Goal: Task Accomplishment & Management: Manage account settings

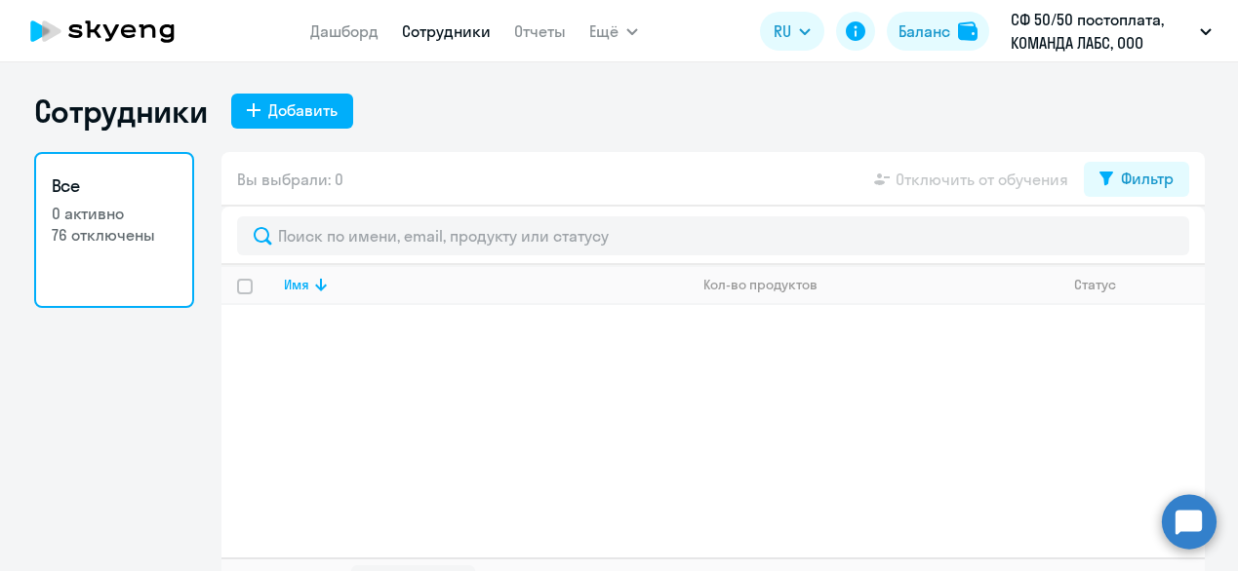
select select "30"
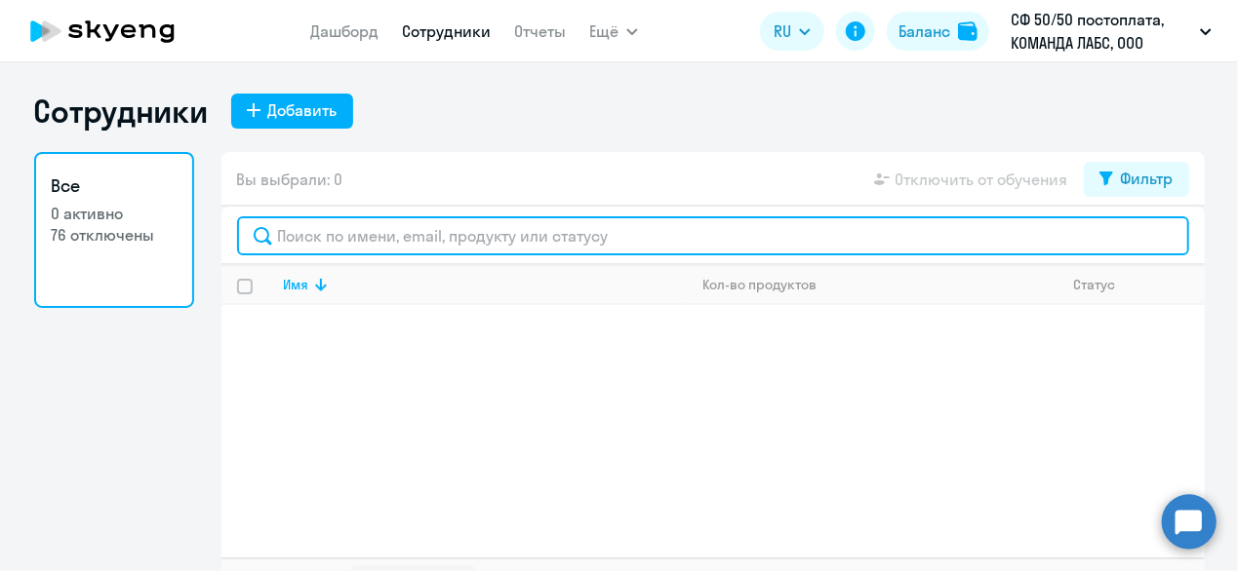
click at [293, 243] on input "text" at bounding box center [713, 236] width 952 height 39
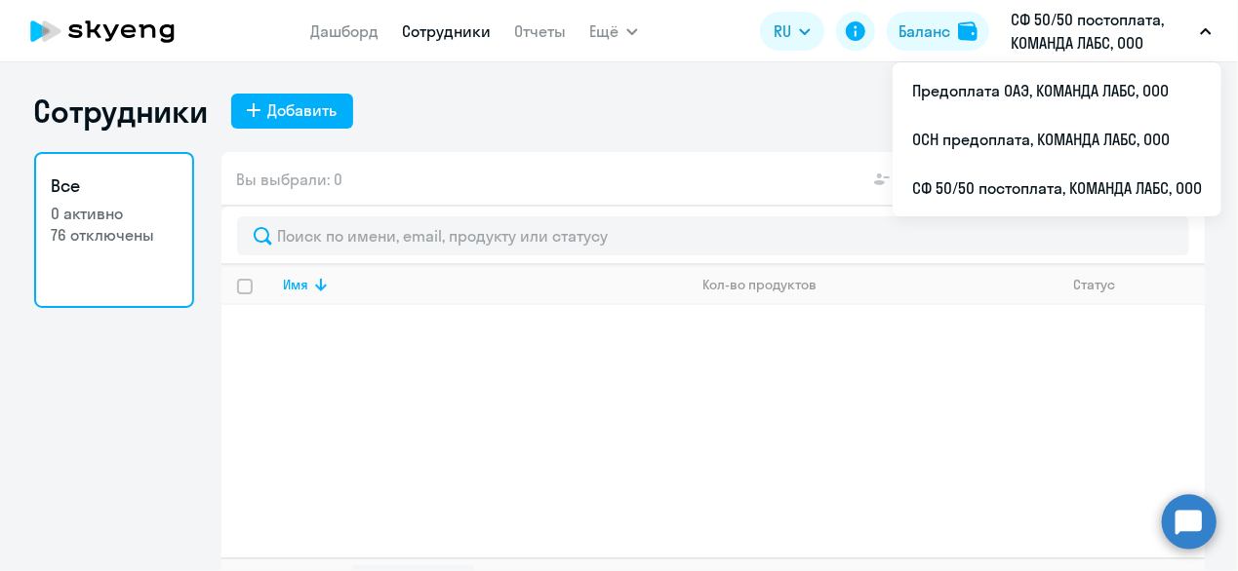
click at [1090, 30] on p "СФ 50/50 постоплата, КОМАНДА ЛАБС, ООО" at bounding box center [1100, 31] width 181 height 47
click at [1040, 28] on p "СФ 50/50 постоплата, КОМАНДА ЛАБС, ООО" at bounding box center [1100, 31] width 181 height 47
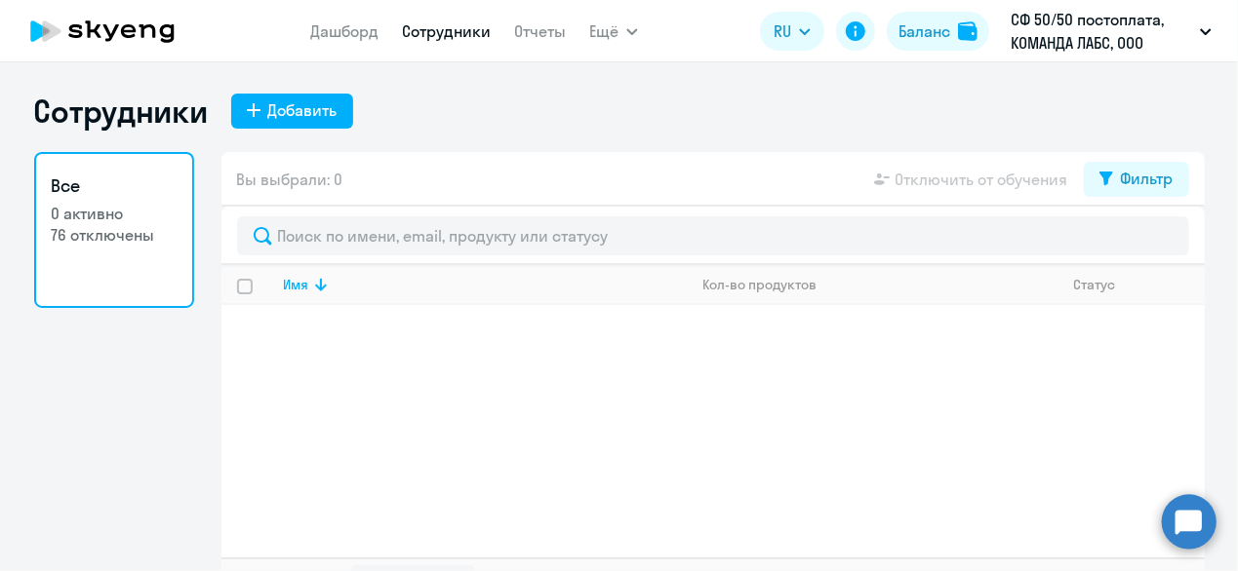
click at [1040, 28] on p "СФ 50/50 постоплата, КОМАНДА ЛАБС, ООО" at bounding box center [1100, 31] width 181 height 47
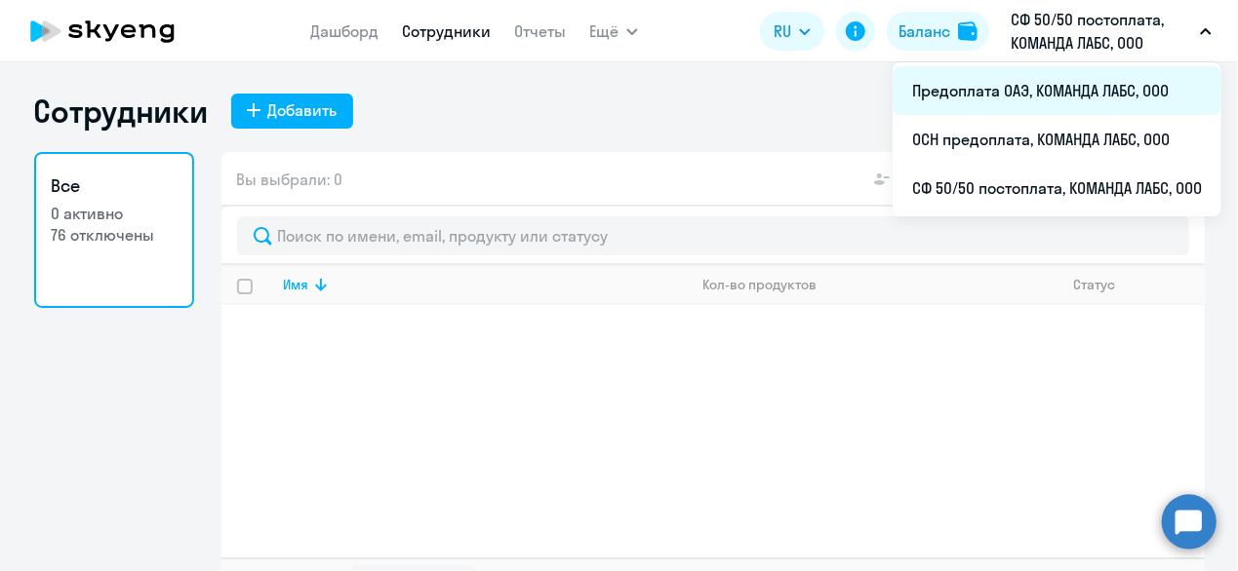
click at [973, 101] on li "Предоплата ОАЭ, КОМАНДА ЛАБС, ООО" at bounding box center [1056, 90] width 329 height 49
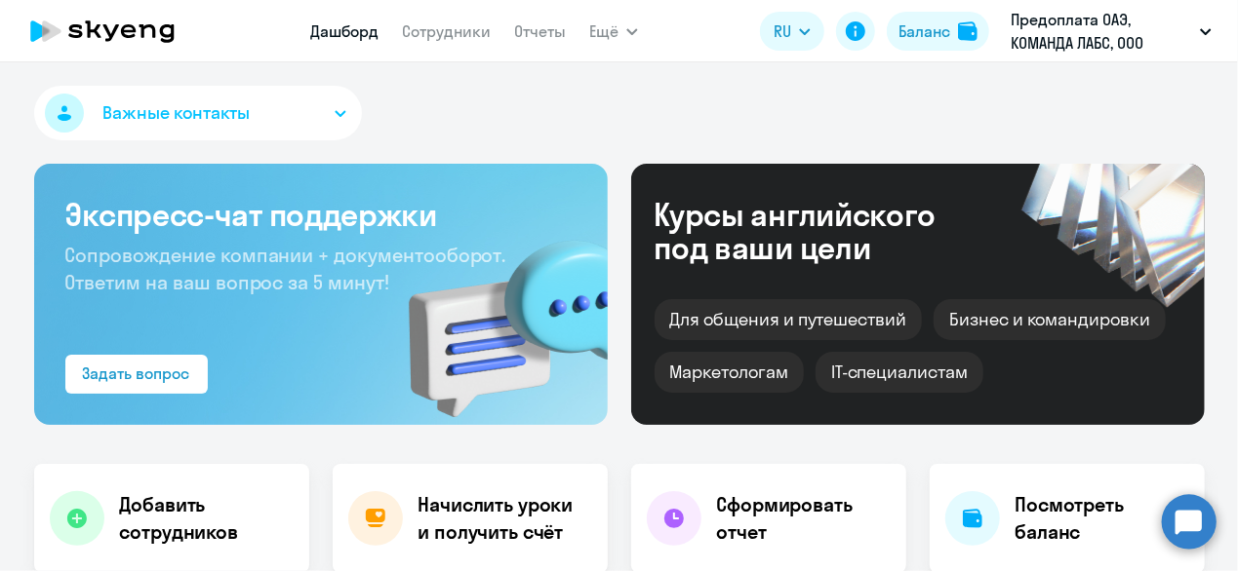
select select "30"
click at [410, 26] on link "Сотрудники" at bounding box center [446, 31] width 89 height 20
select select "30"
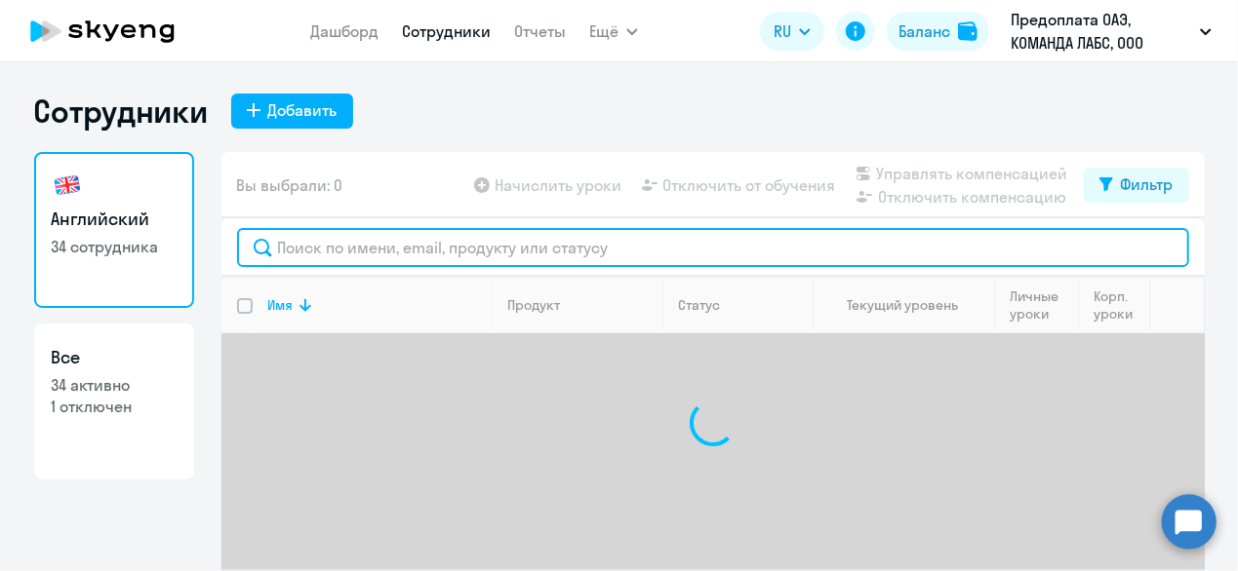
click at [303, 254] on input "text" at bounding box center [713, 247] width 952 height 39
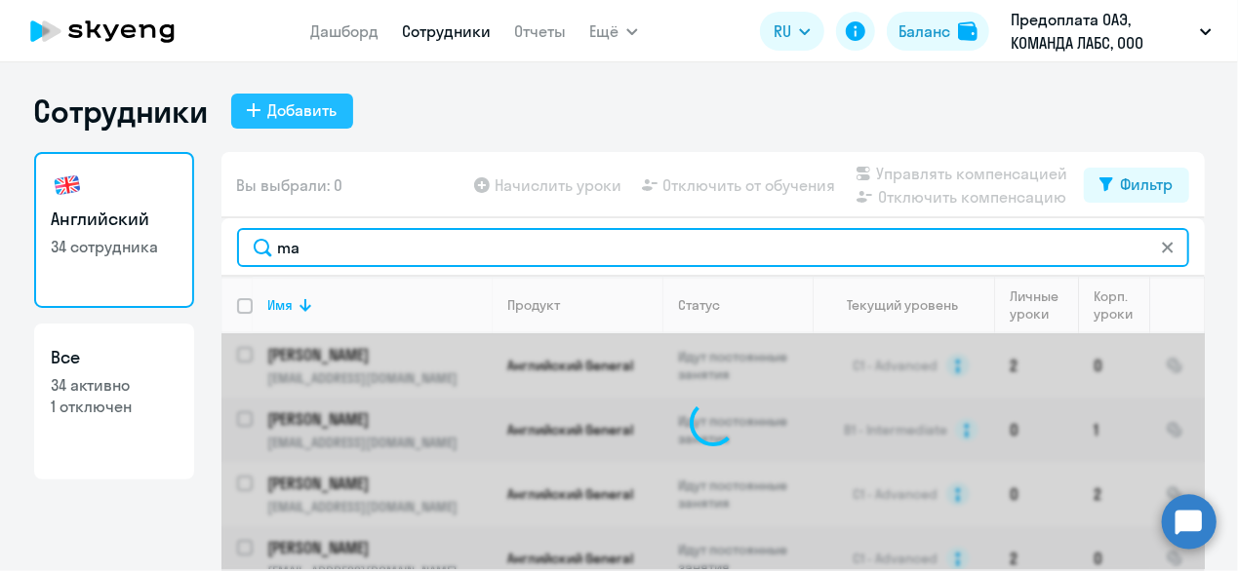
type input "m"
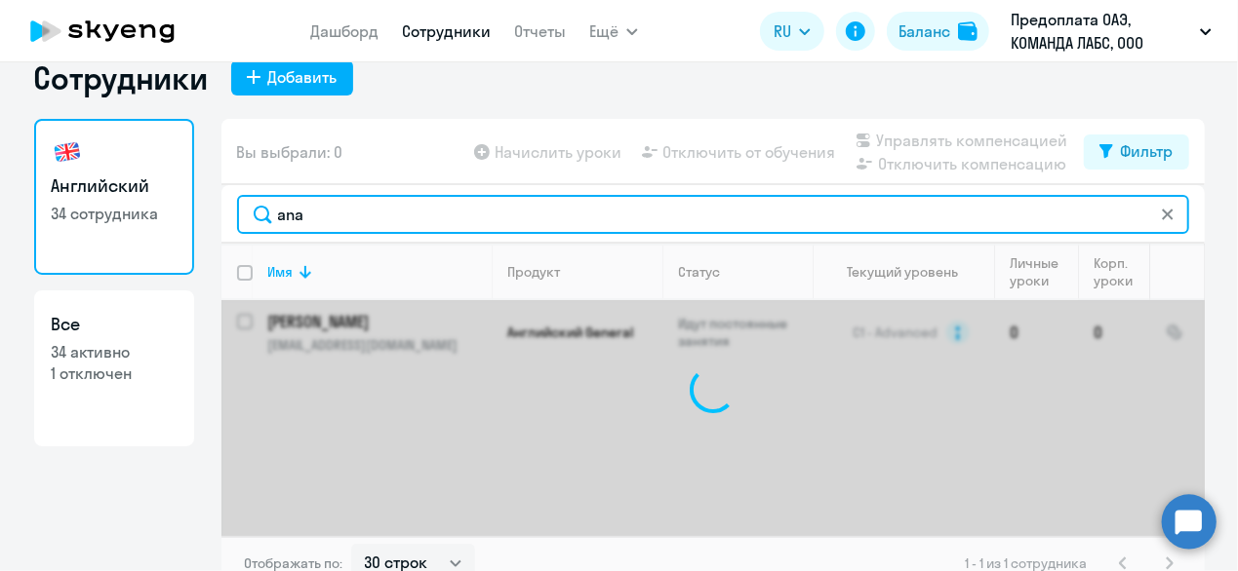
scroll to position [53, 0]
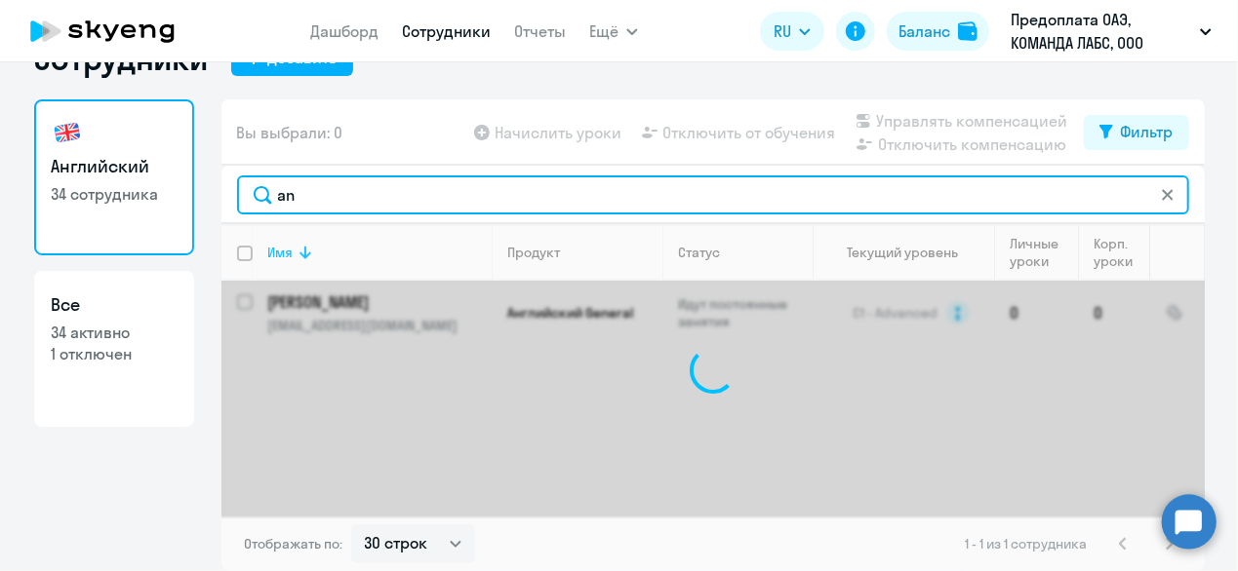
type input "a"
type input "f"
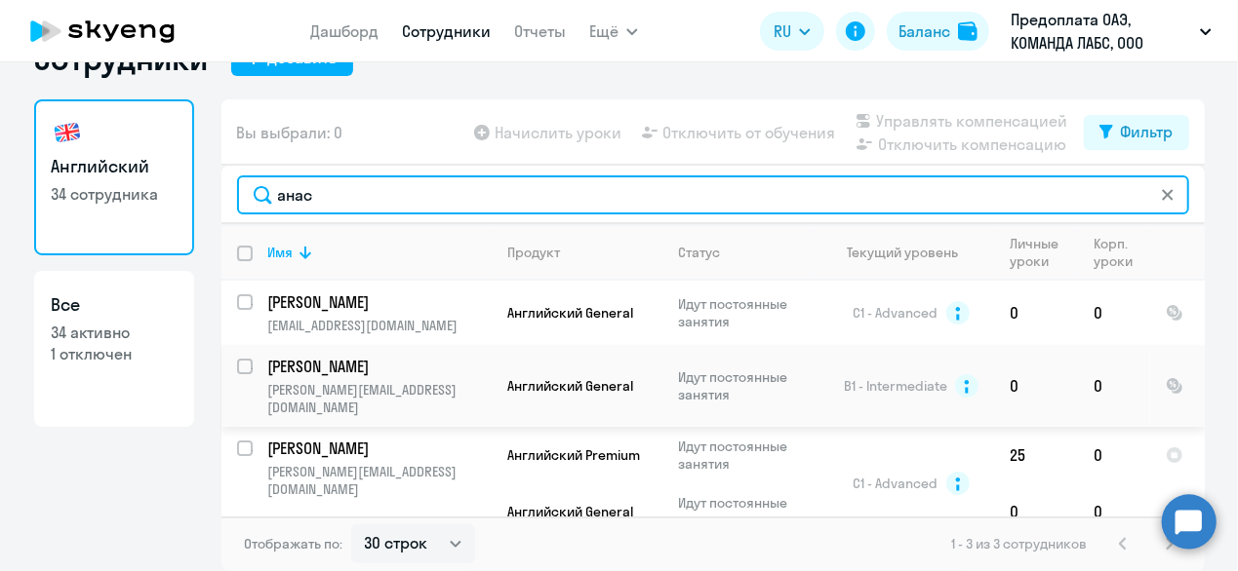
scroll to position [2, 0]
type input "анас"
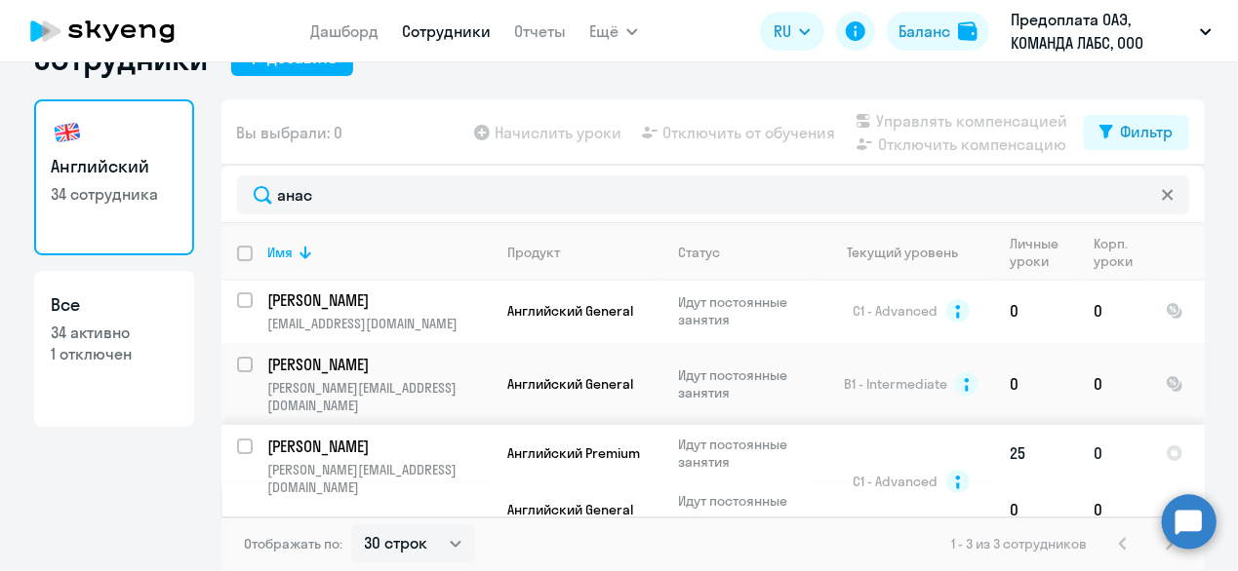
click at [269, 436] on p "[PERSON_NAME]" at bounding box center [378, 446] width 220 height 21
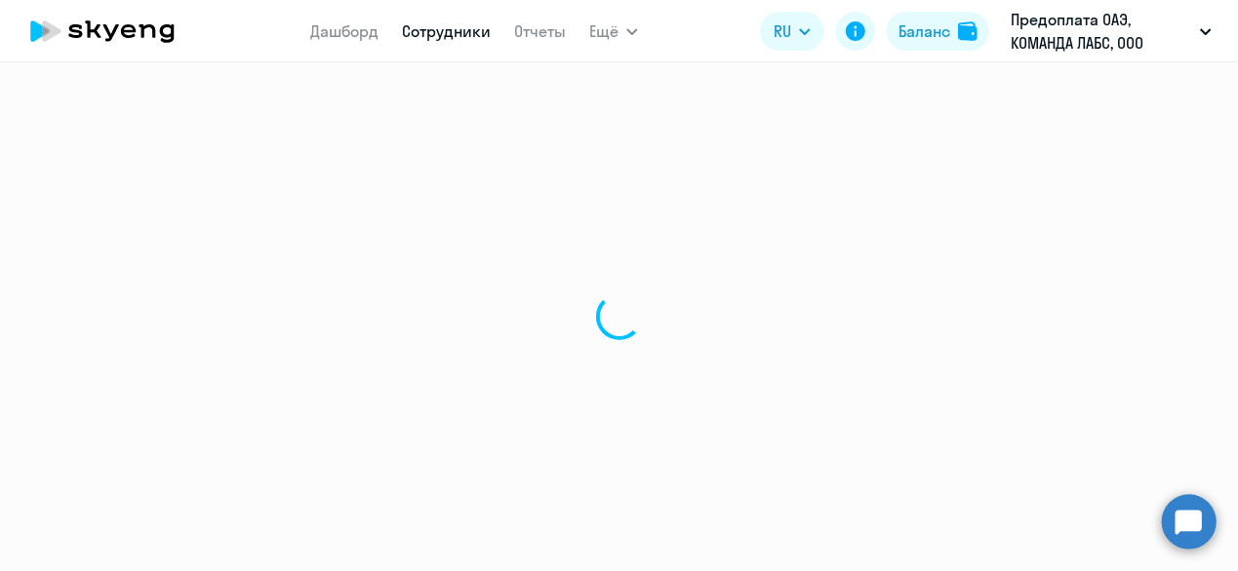
select select "english"
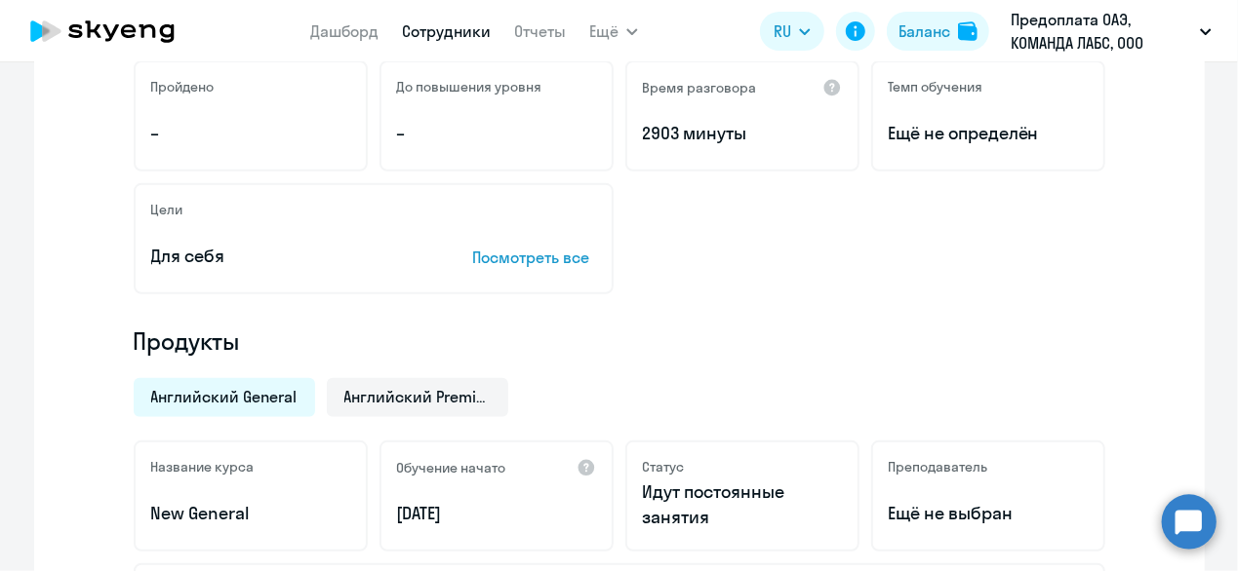
scroll to position [585, 0]
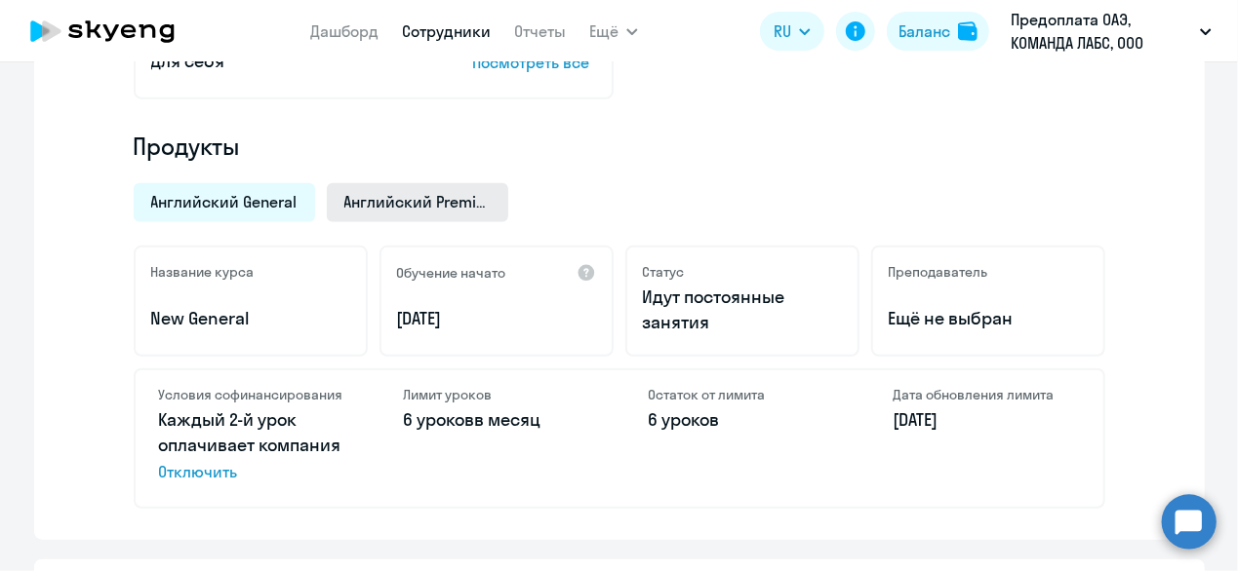
click at [363, 206] on span "Английский Premium" at bounding box center [417, 201] width 146 height 21
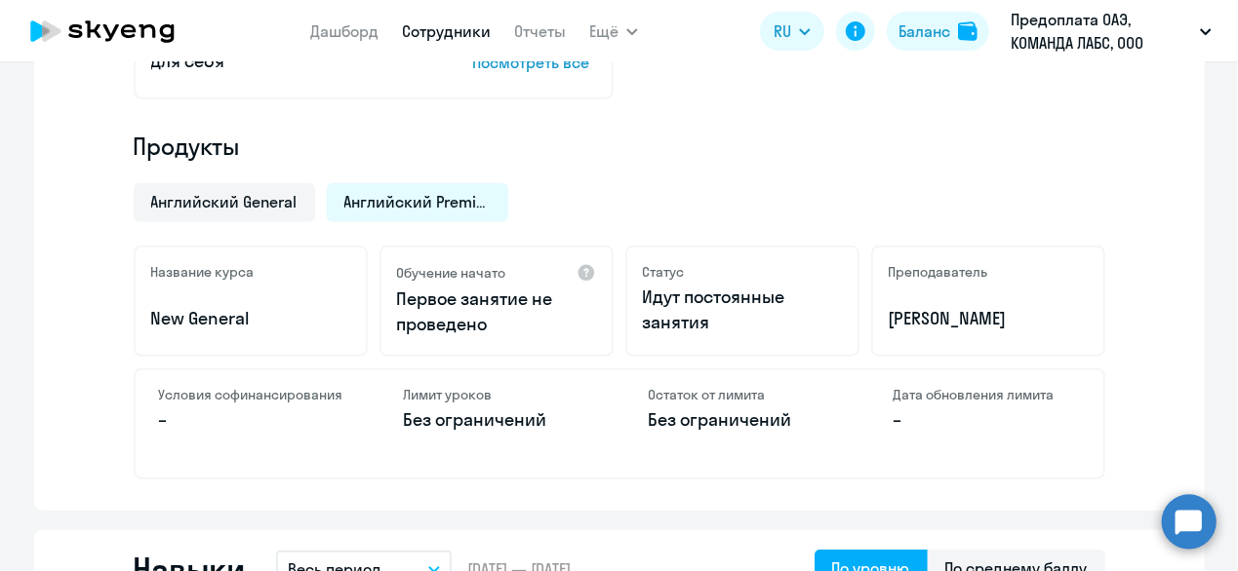
click at [266, 409] on p "–" at bounding box center [252, 420] width 186 height 25
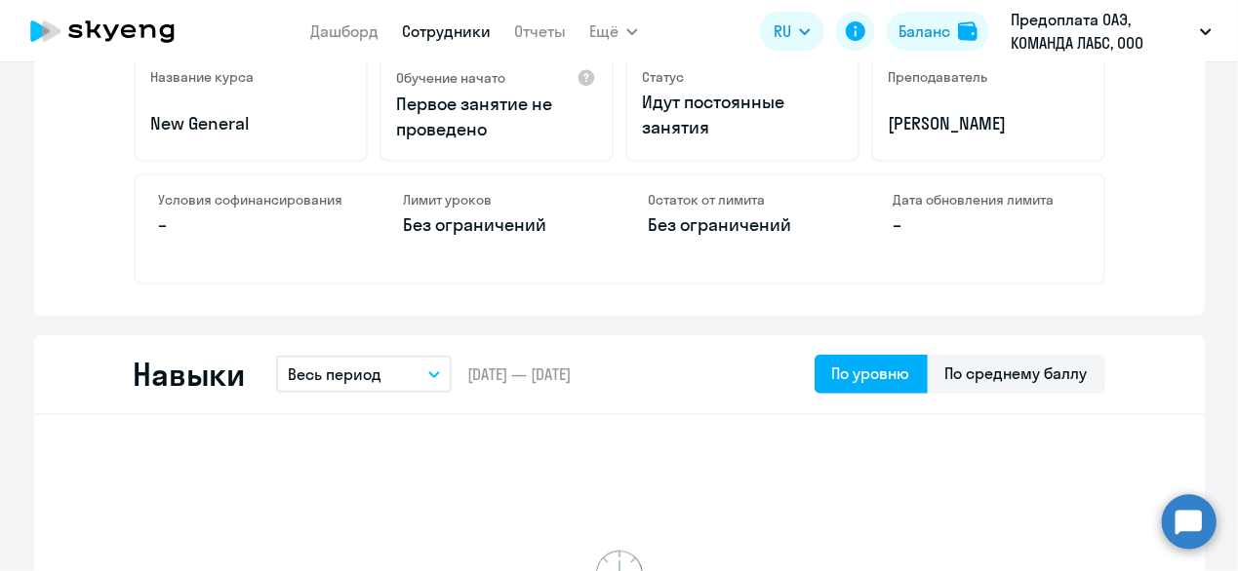
scroll to position [683, 0]
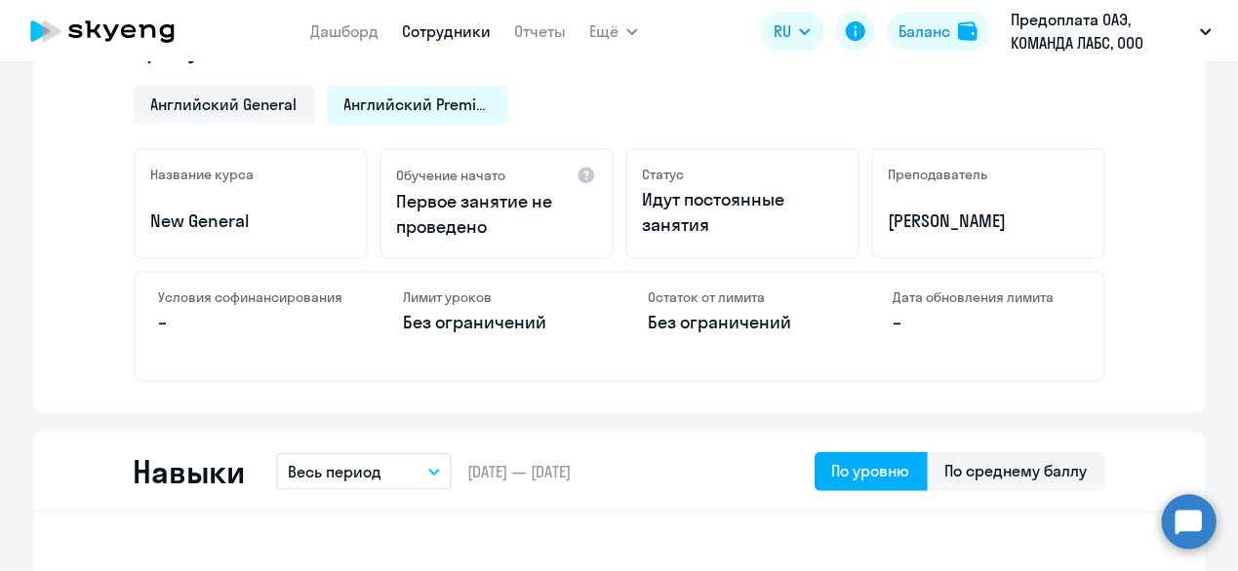
click at [507, 222] on p "Первое занятие не проведено" at bounding box center [496, 214] width 199 height 51
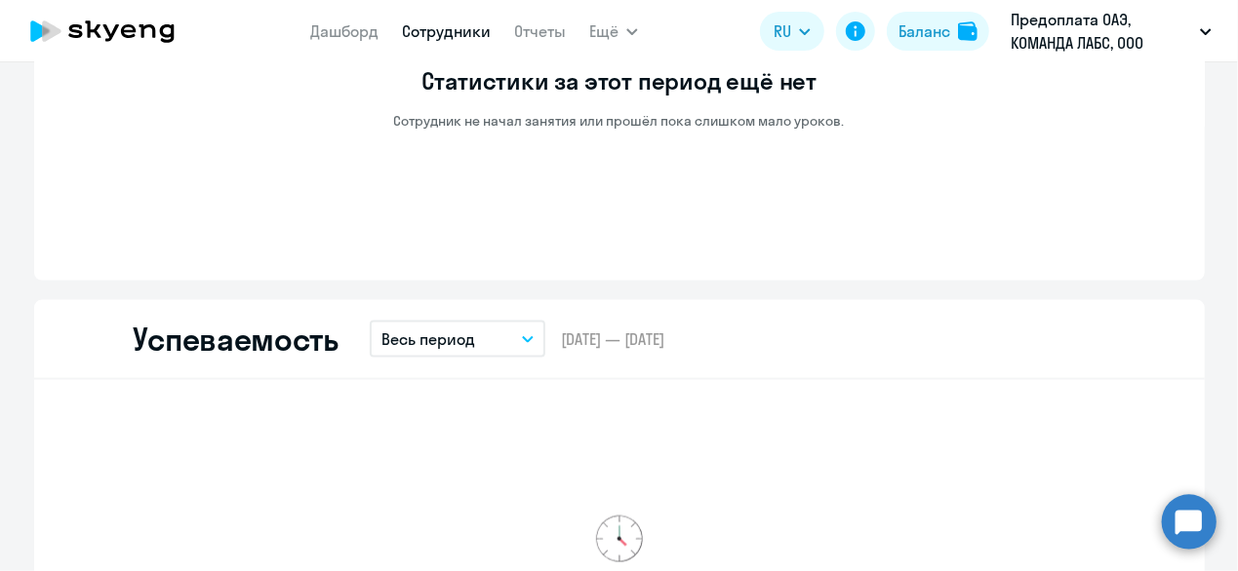
scroll to position [1463, 0]
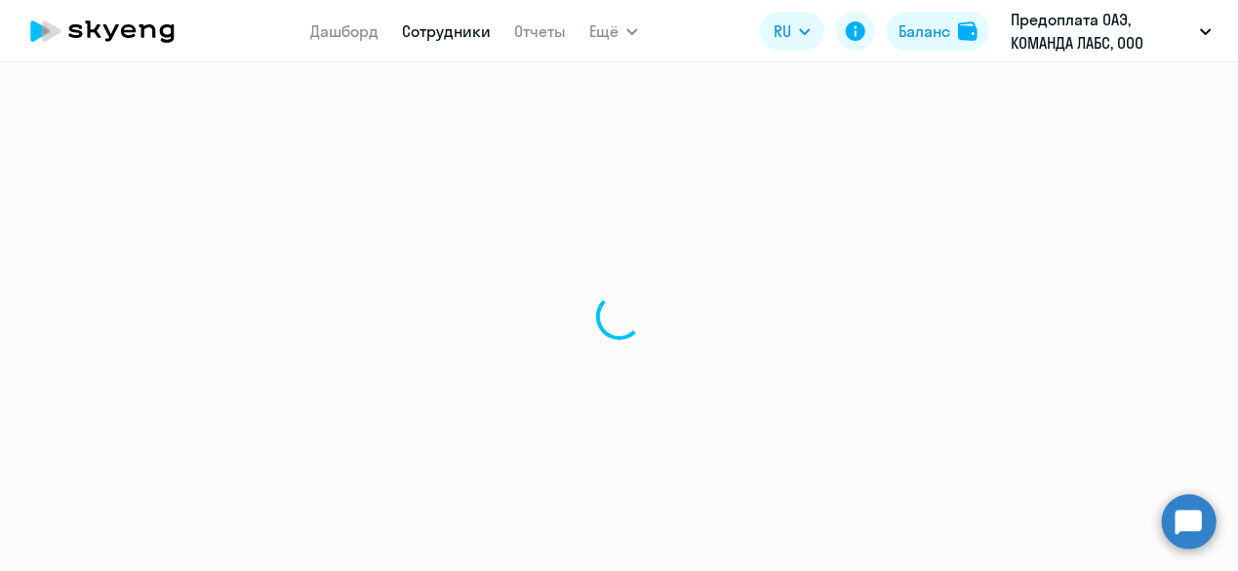
select select "30"
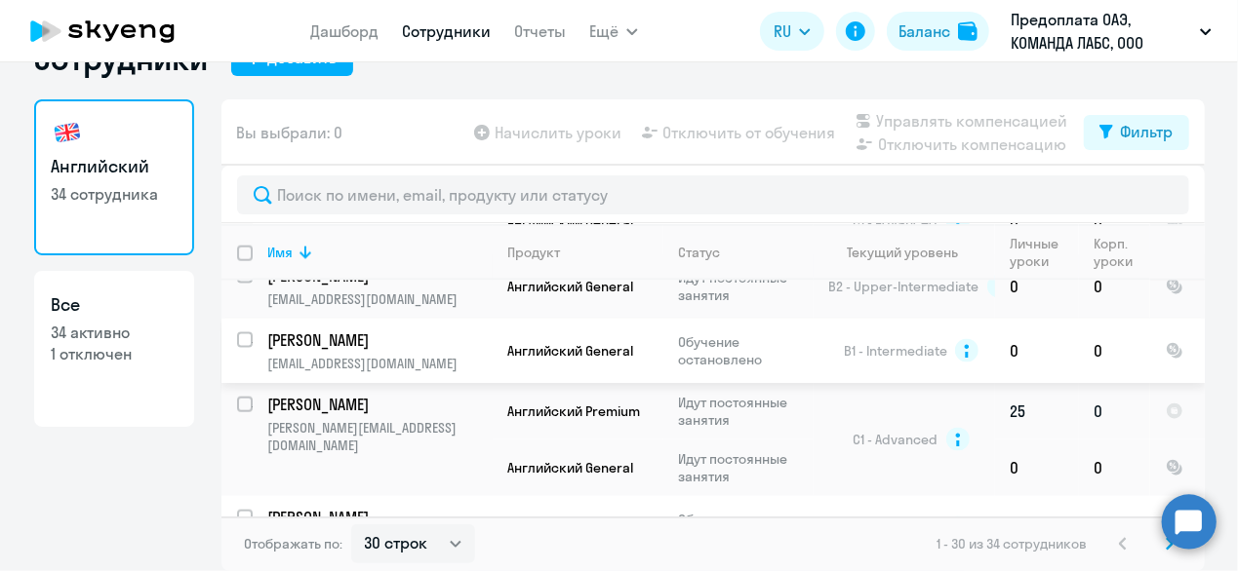
scroll to position [1371, 0]
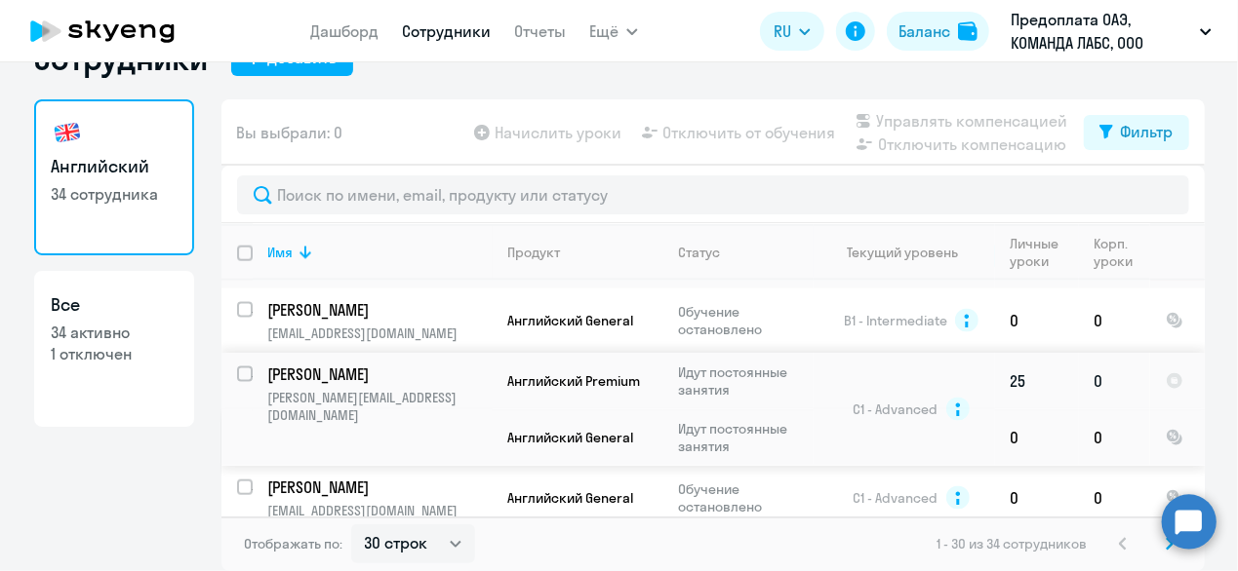
click at [238, 367] on input "select row 3543926" at bounding box center [256, 386] width 39 height 39
checkbox input "true"
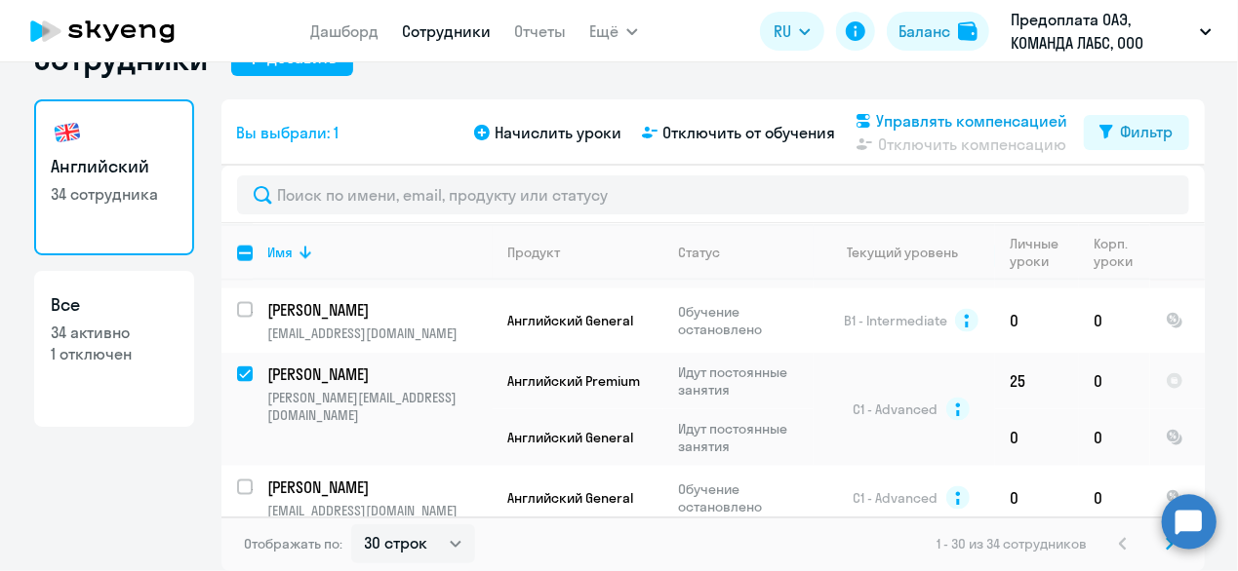
click at [897, 118] on span "Управлять компенсацией" at bounding box center [972, 120] width 191 height 23
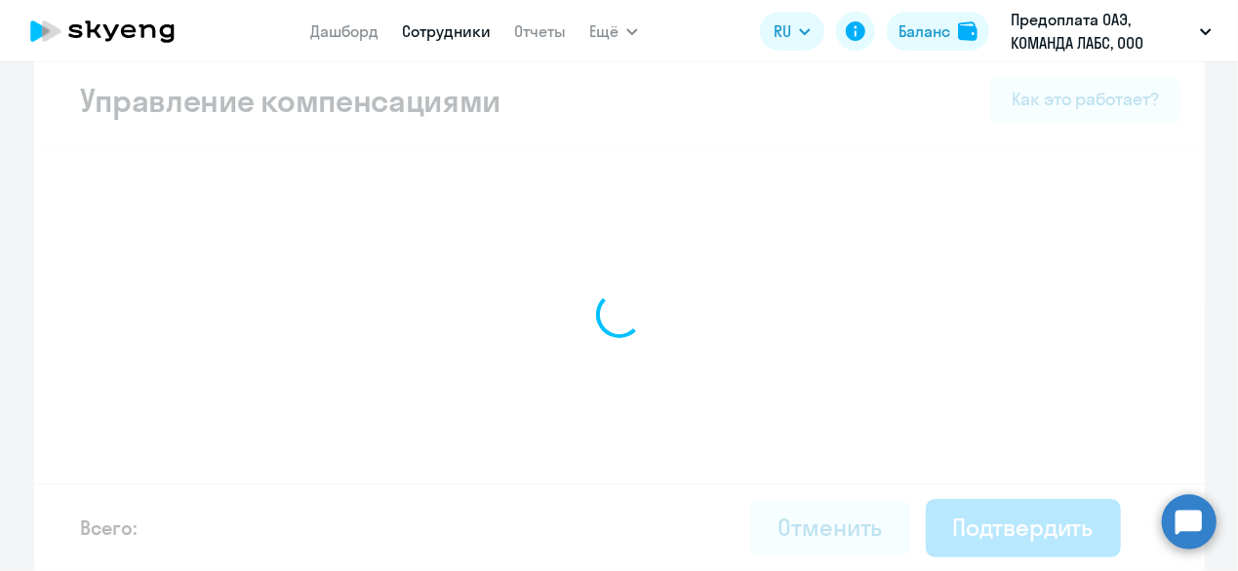
scroll to position [20, 0]
select select "MONTHLY"
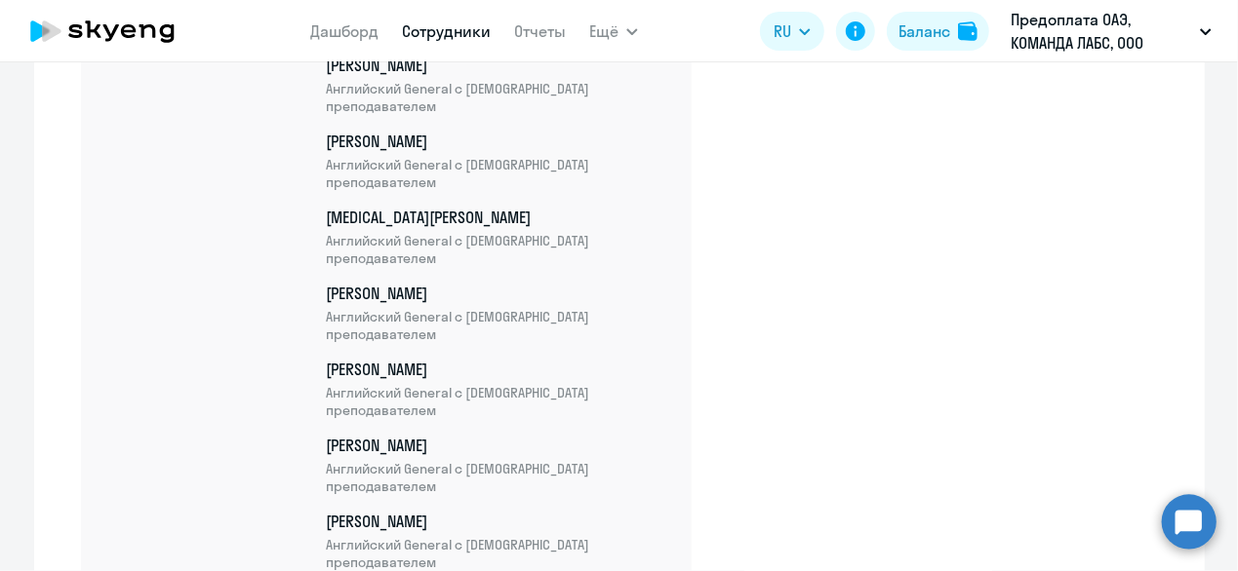
scroll to position [2889, 0]
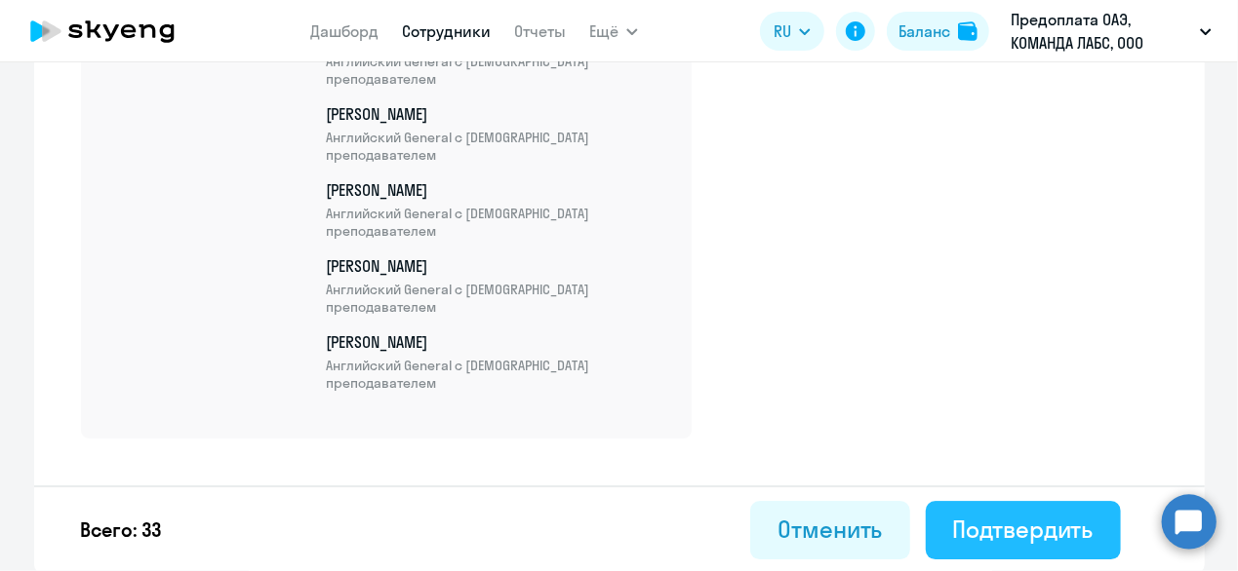
click at [971, 550] on button "Подтвердить" at bounding box center [1022, 530] width 195 height 59
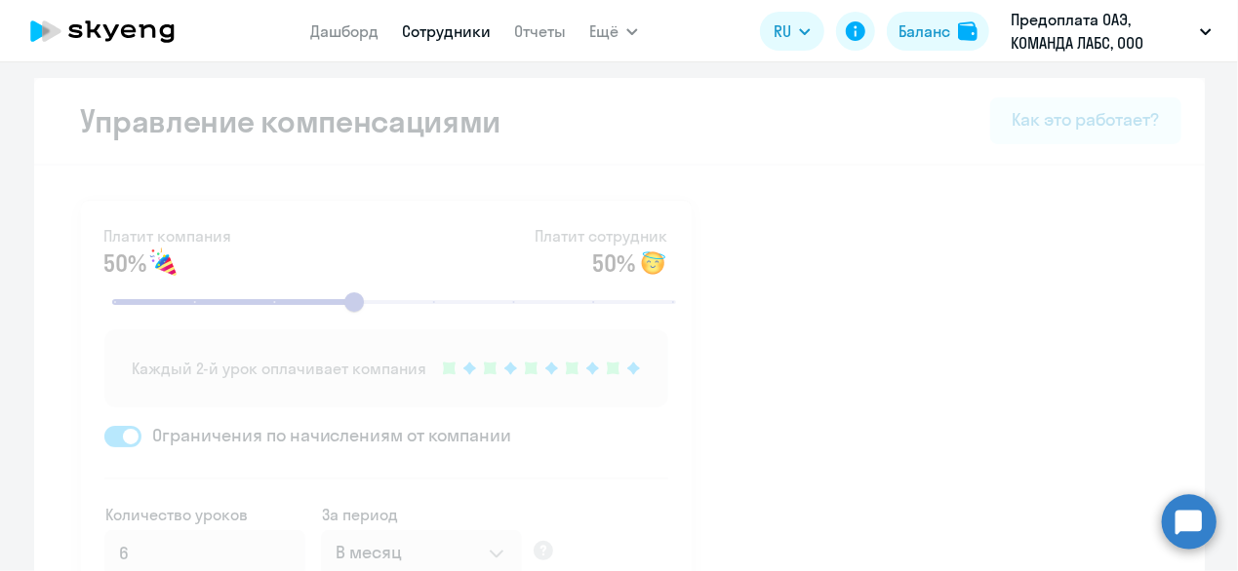
select select "30"
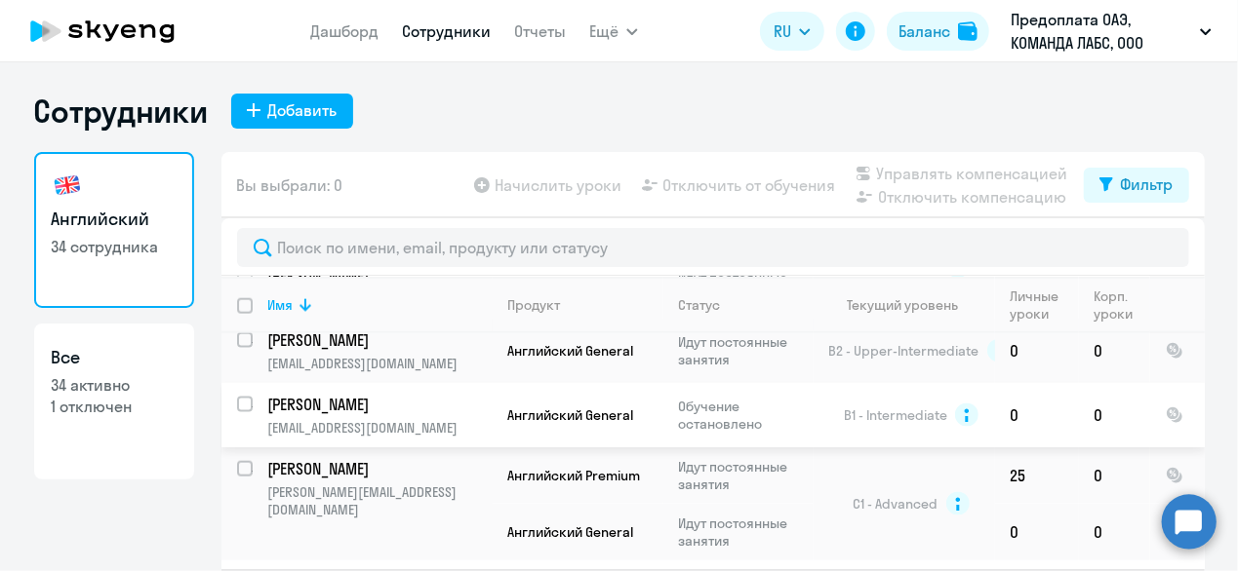
scroll to position [1371, 0]
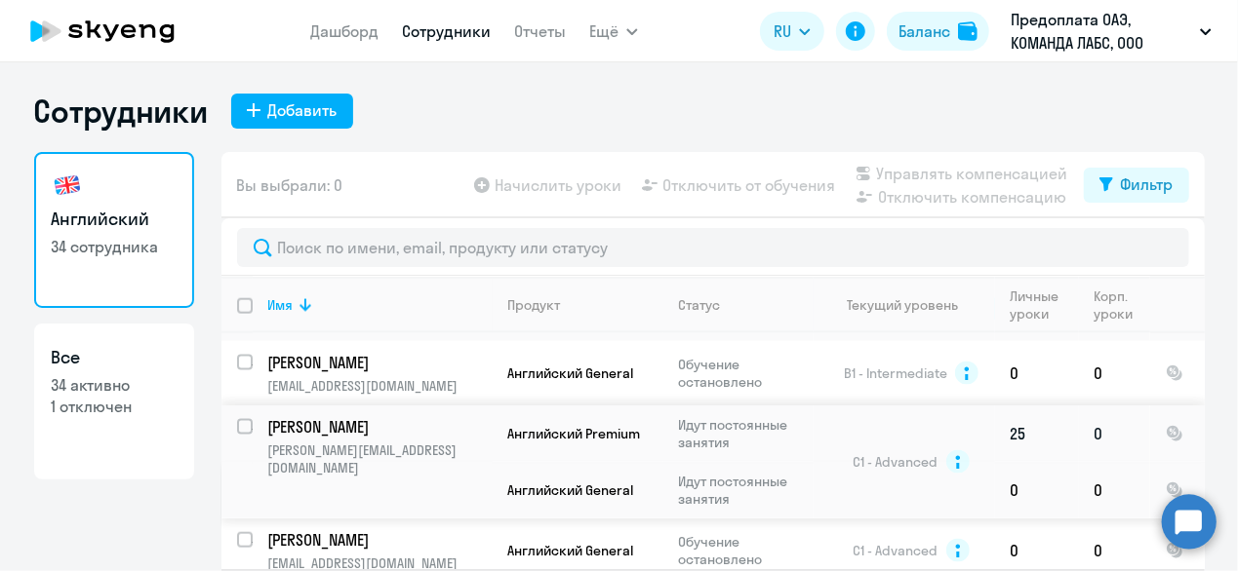
click at [324, 416] on p "[PERSON_NAME]" at bounding box center [378, 426] width 220 height 21
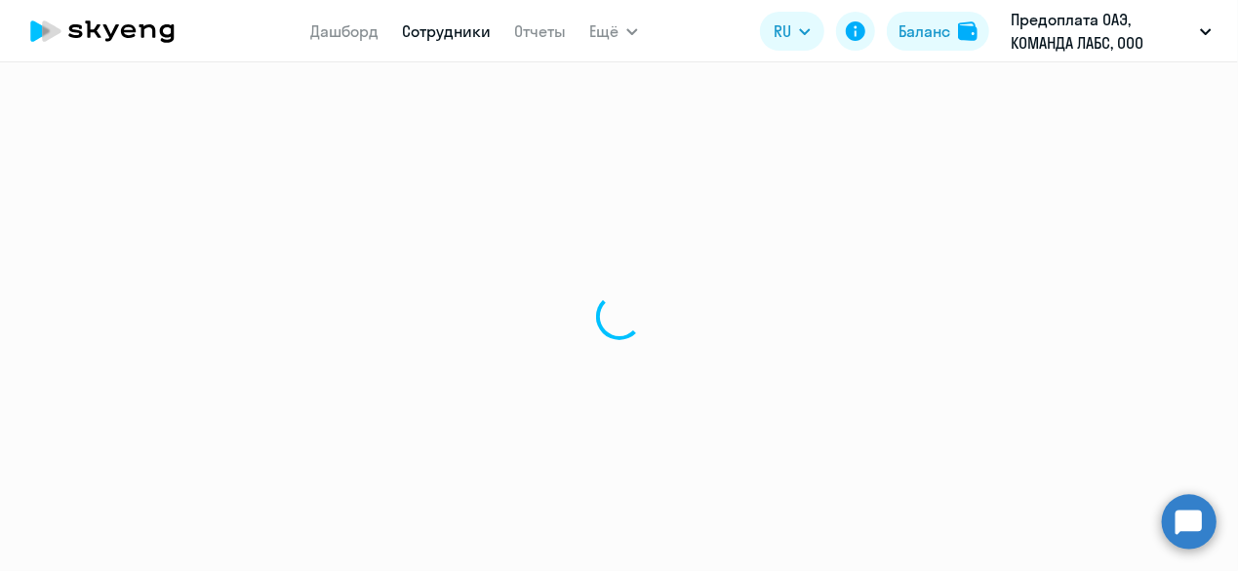
select select "english"
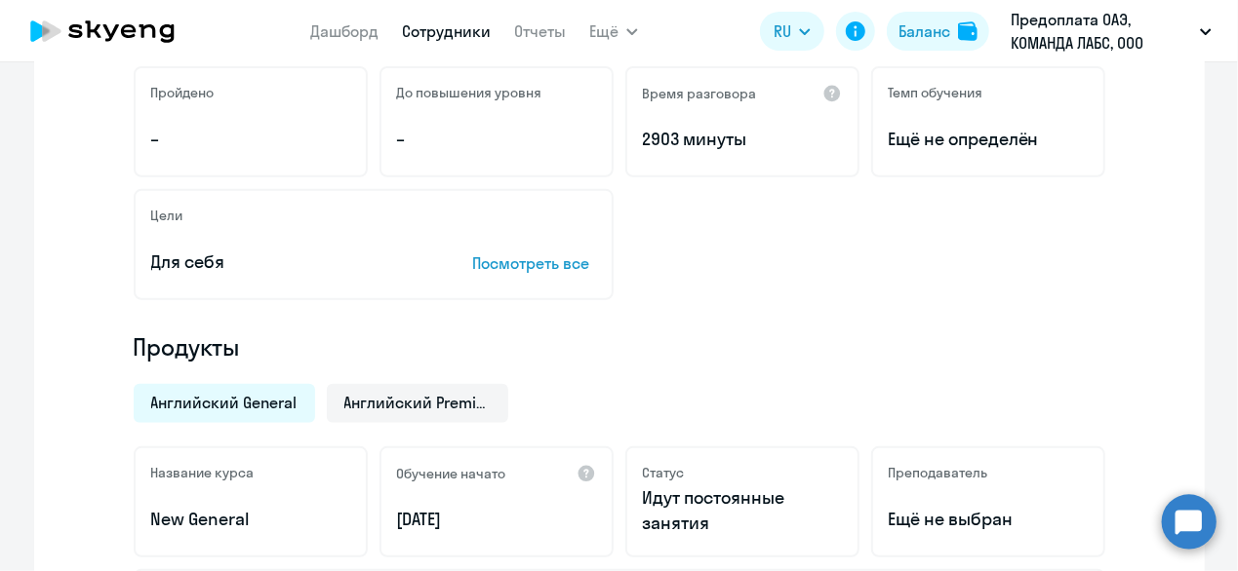
scroll to position [488, 0]
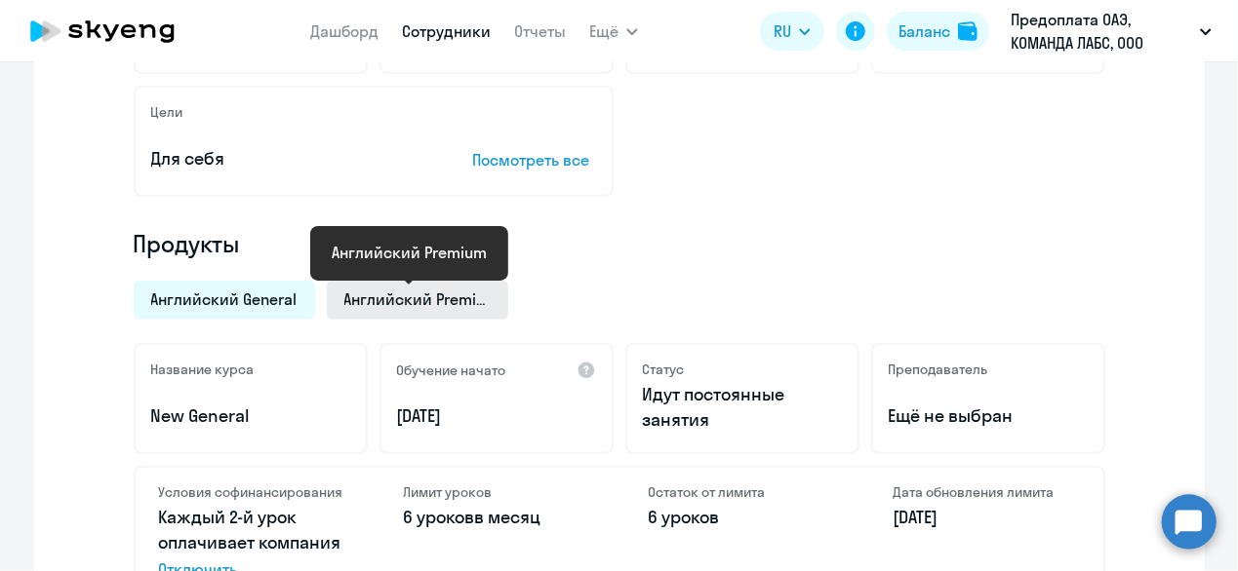
click at [372, 309] on span "Английский Premium" at bounding box center [417, 299] width 146 height 21
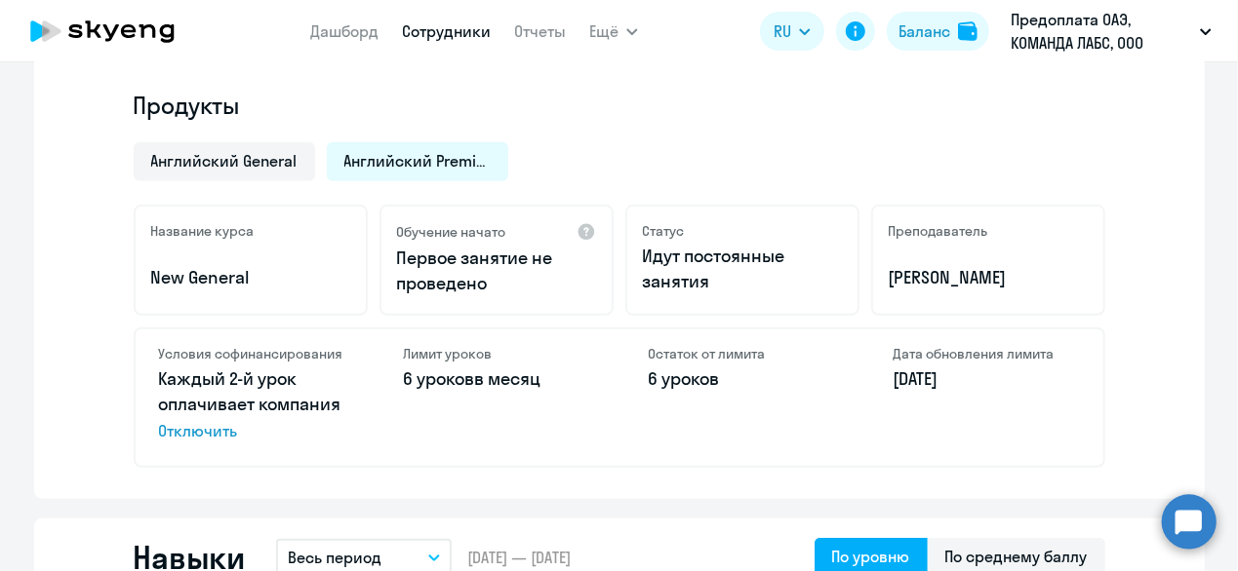
scroll to position [585, 0]
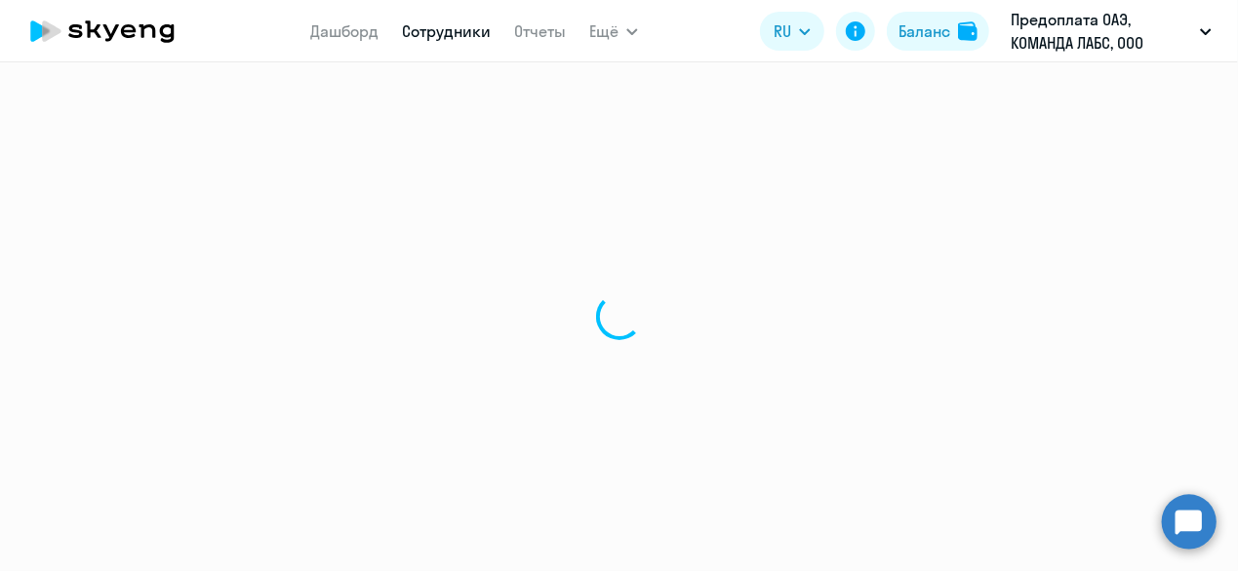
select select "30"
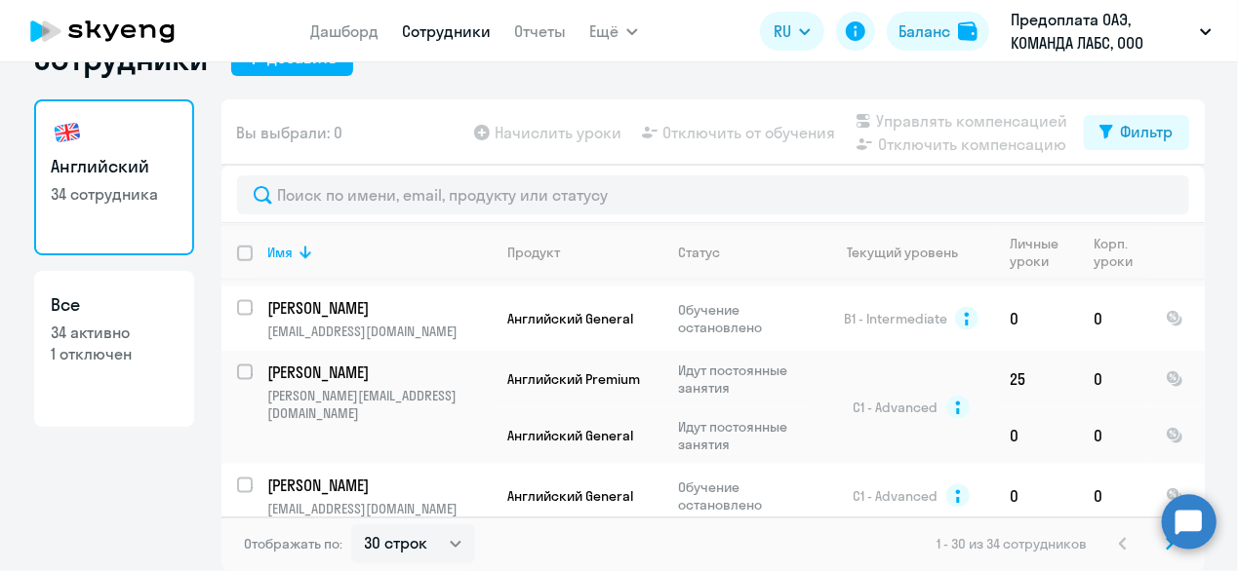
scroll to position [1371, 0]
